Goal: Find specific page/section: Find specific page/section

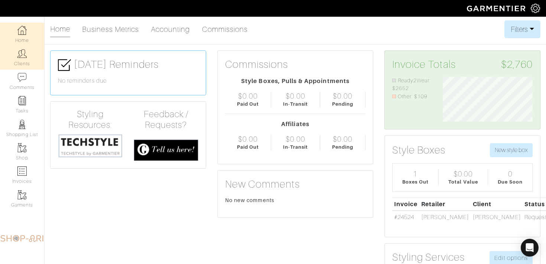
scroll to position [45, 101]
click at [35, 58] on link "Clients" at bounding box center [22, 57] width 44 height 23
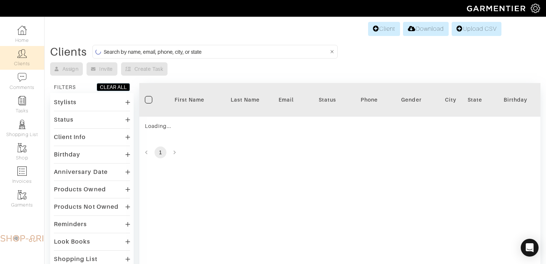
click at [103, 50] on form at bounding box center [214, 52] width 245 height 14
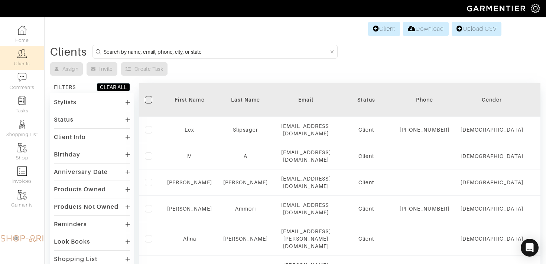
click at [116, 52] on input at bounding box center [216, 51] width 225 height 9
type input "ALICIA"
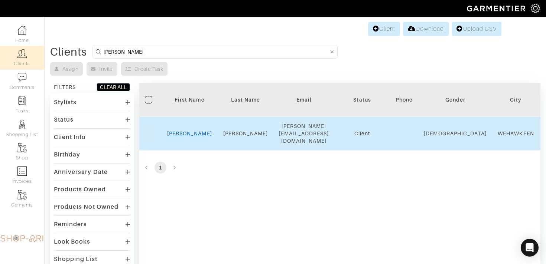
click at [189, 132] on link "Alicia" at bounding box center [189, 134] width 45 height 6
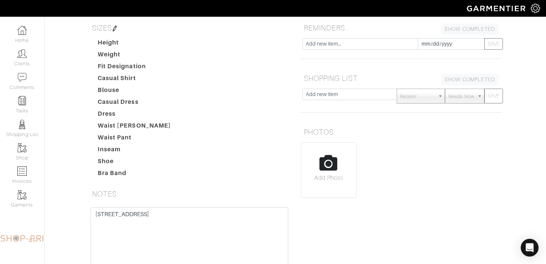
scroll to position [129, 0]
